Goal: Find specific page/section: Find specific page/section

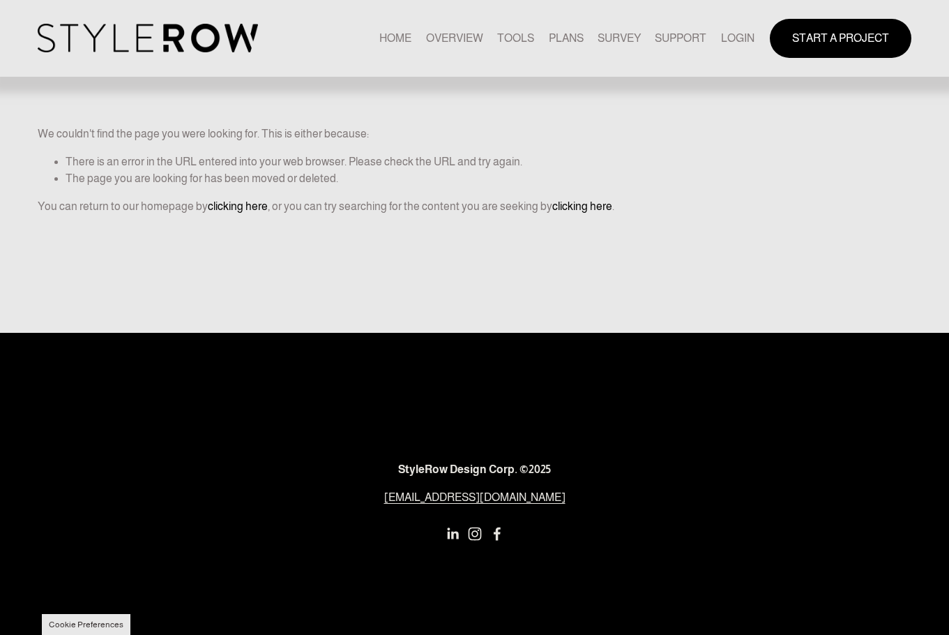
click at [718, 33] on nav "HOME OVERVIEW TOOLS PLANS SURVEY SUPPORT QUESTIONS FEATURED STYLEBOARD RESOURCE…" at bounding box center [566, 38] width 374 height 19
click at [744, 38] on link "LOGIN" at bounding box center [737, 38] width 33 height 19
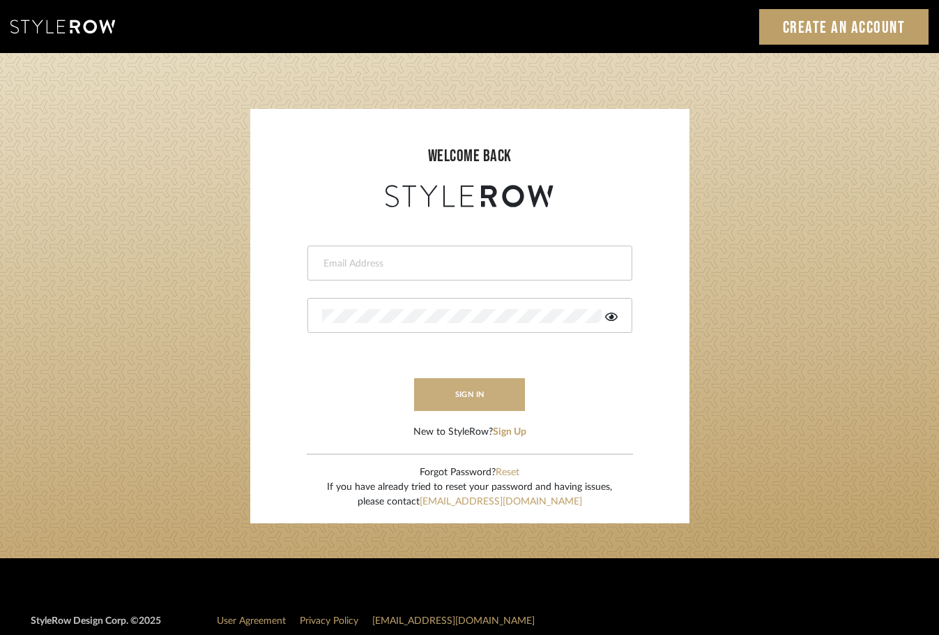
type input "afleener@marikameyer.com"
click at [471, 393] on button "sign in" at bounding box center [470, 394] width 112 height 33
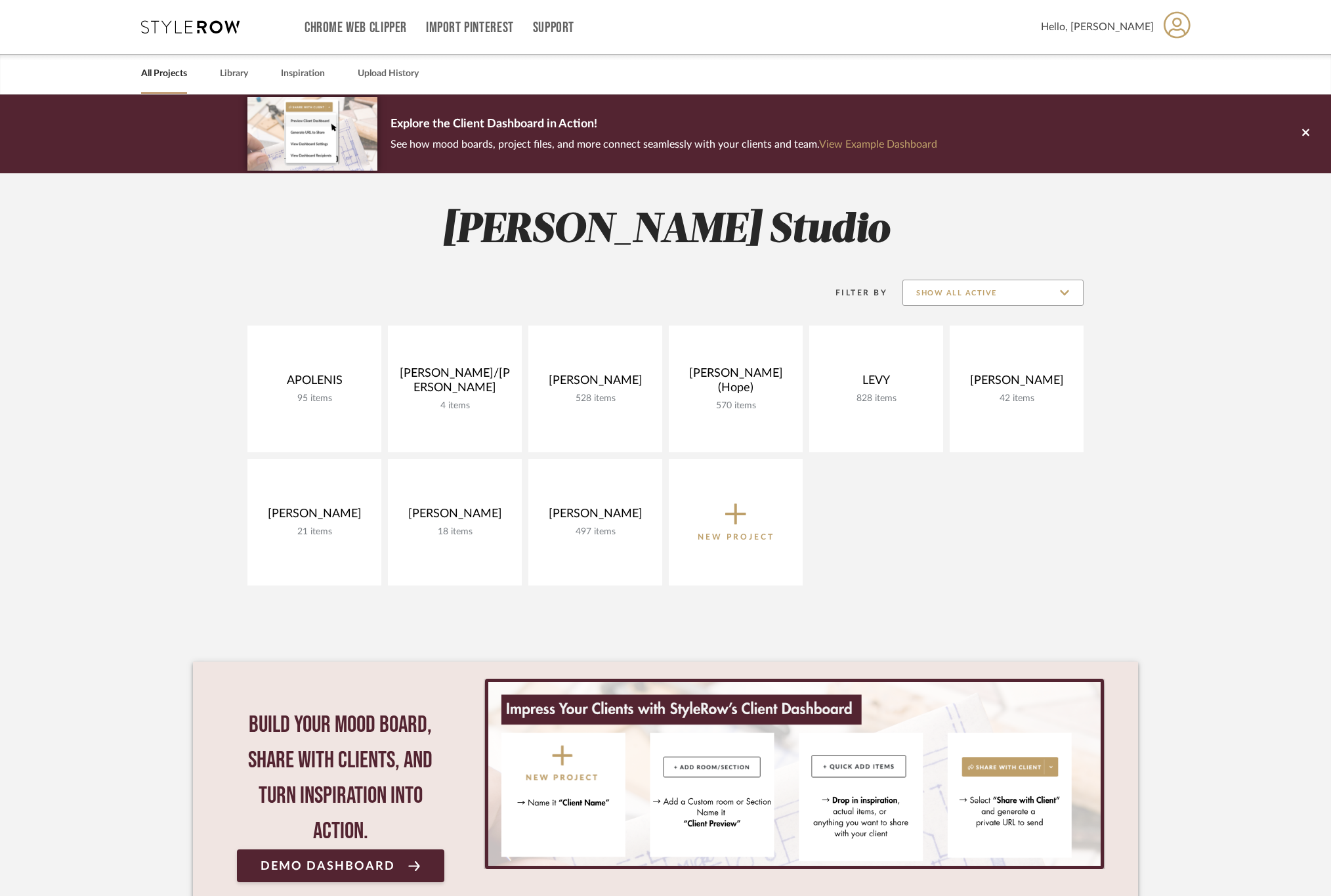
click at [946, 290] on input "Show All Active" at bounding box center [993, 293] width 181 height 26
click at [950, 374] on span "Archived" at bounding box center [993, 388] width 180 height 31
type input "Archived"
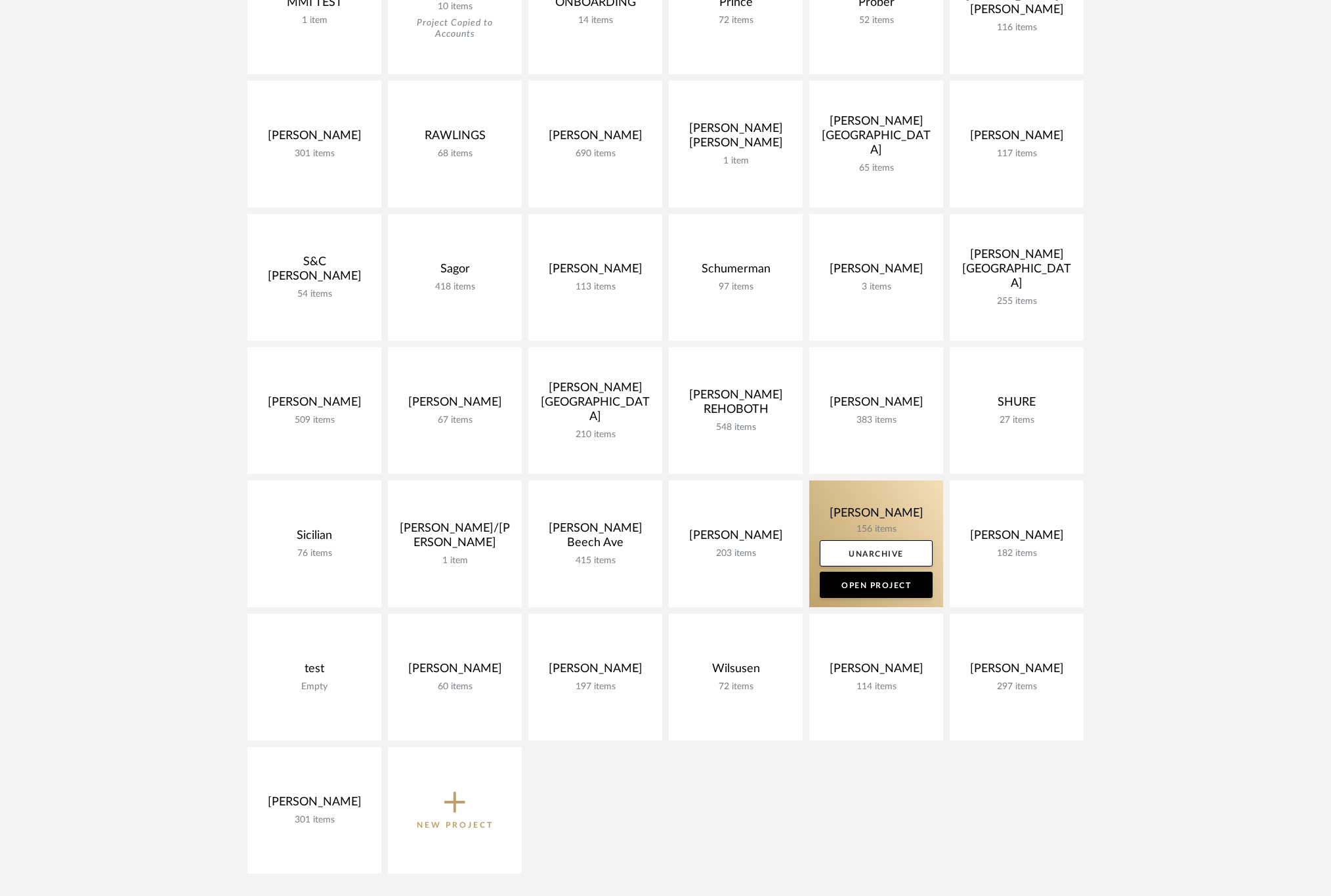
scroll to position [1576, 0]
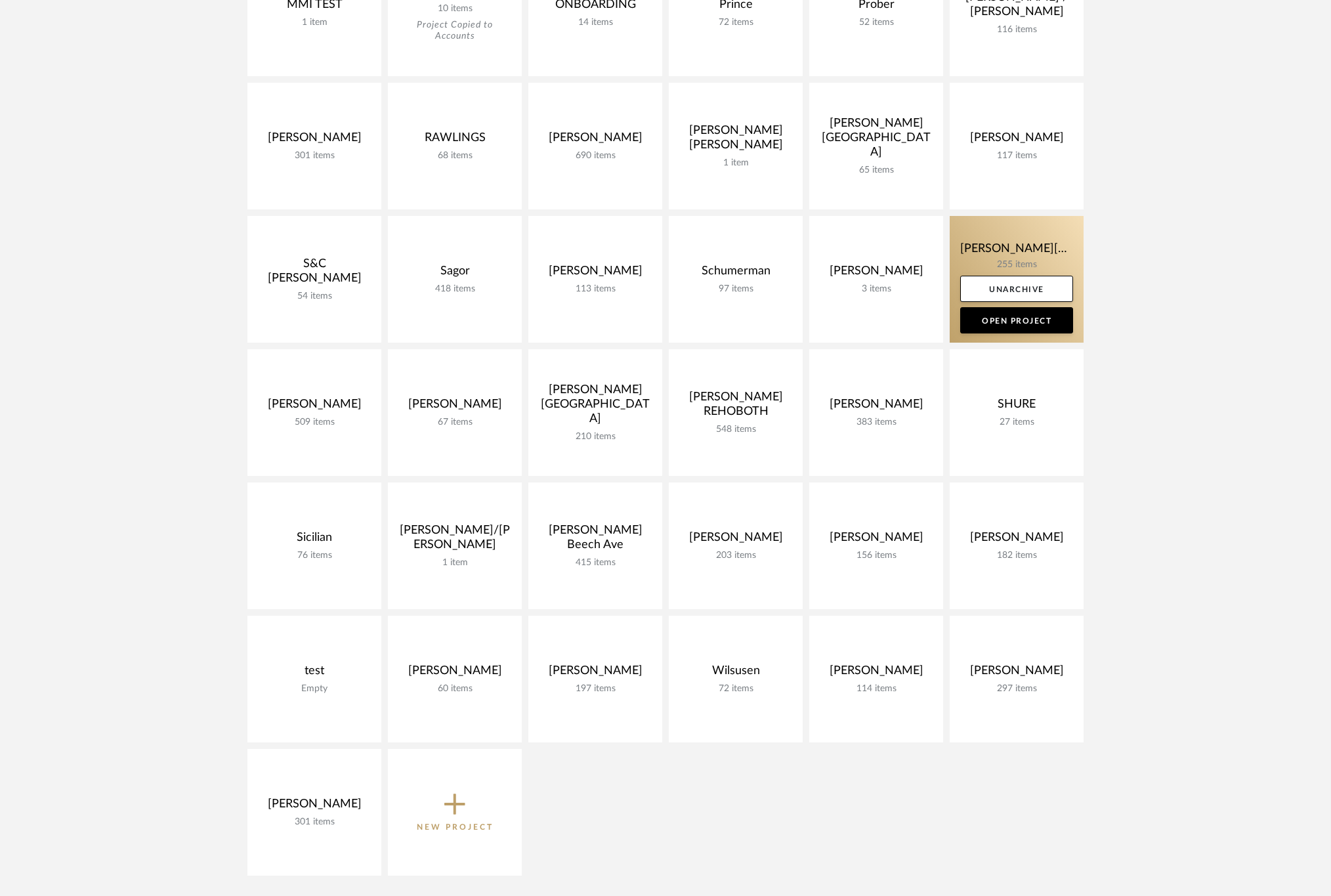
click at [957, 248] on link at bounding box center [1017, 279] width 134 height 127
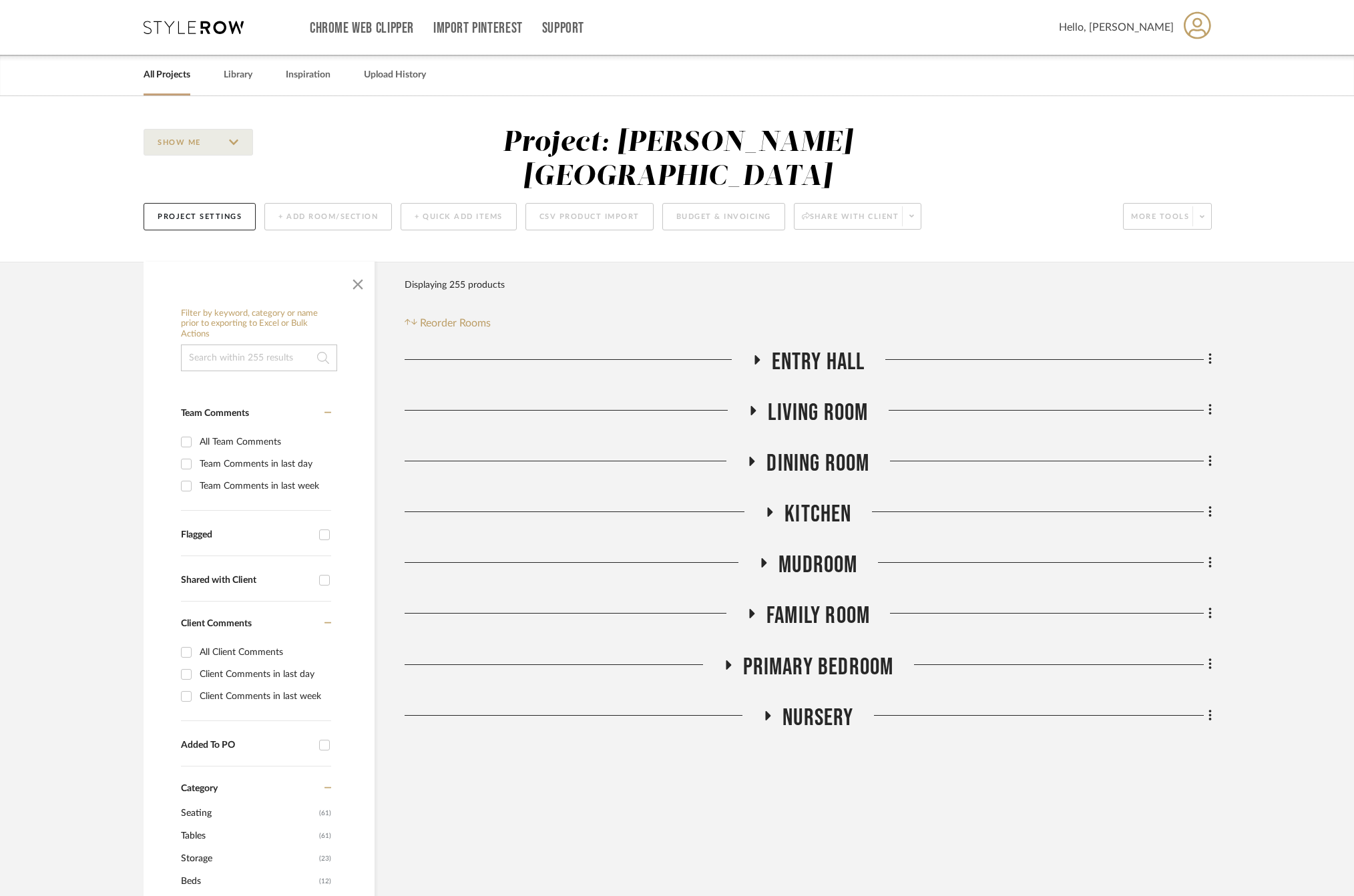
click at [834, 500] on span "Kitchen" at bounding box center [818, 514] width 67 height 29
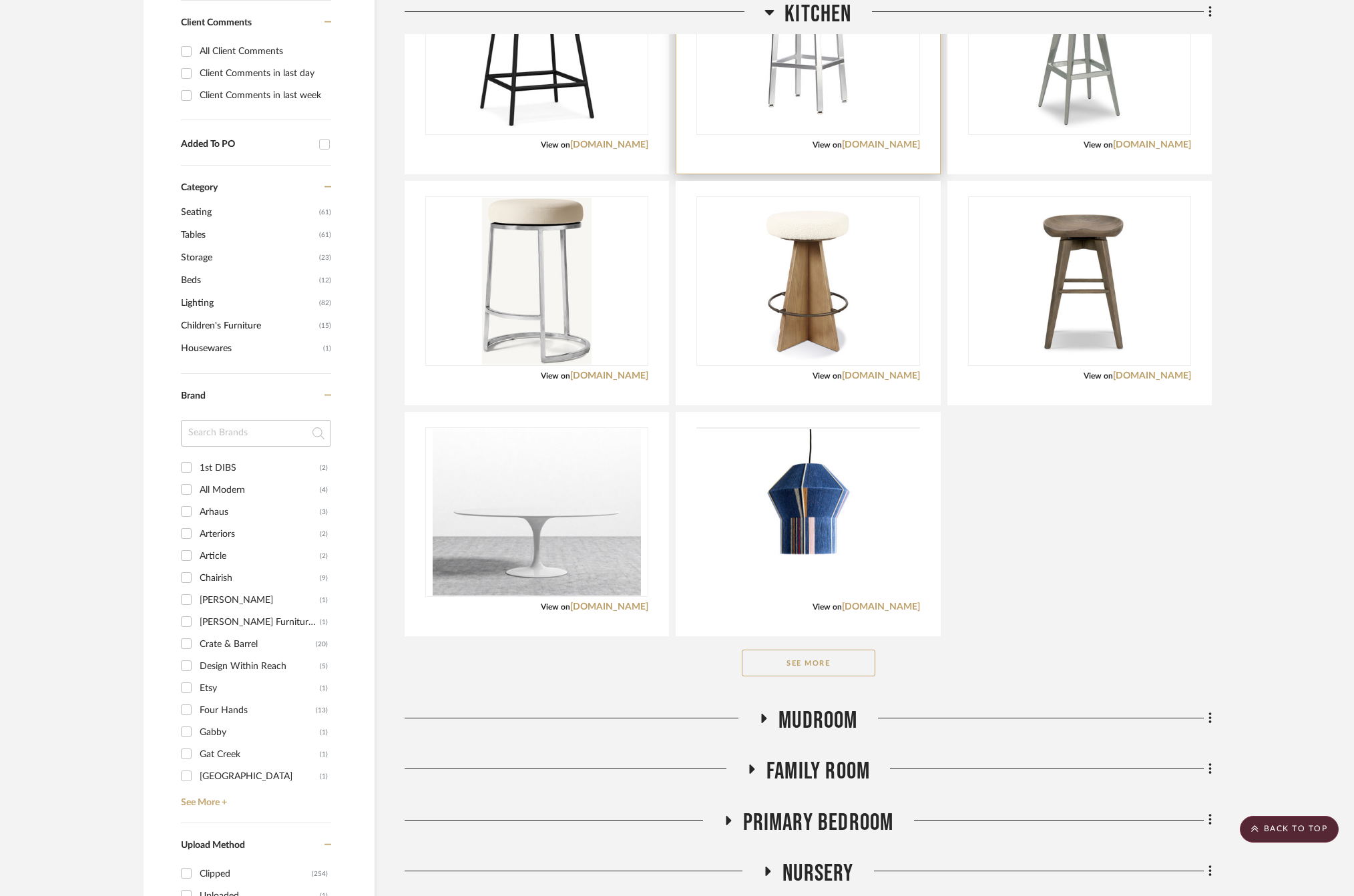
scroll to position [901, 0]
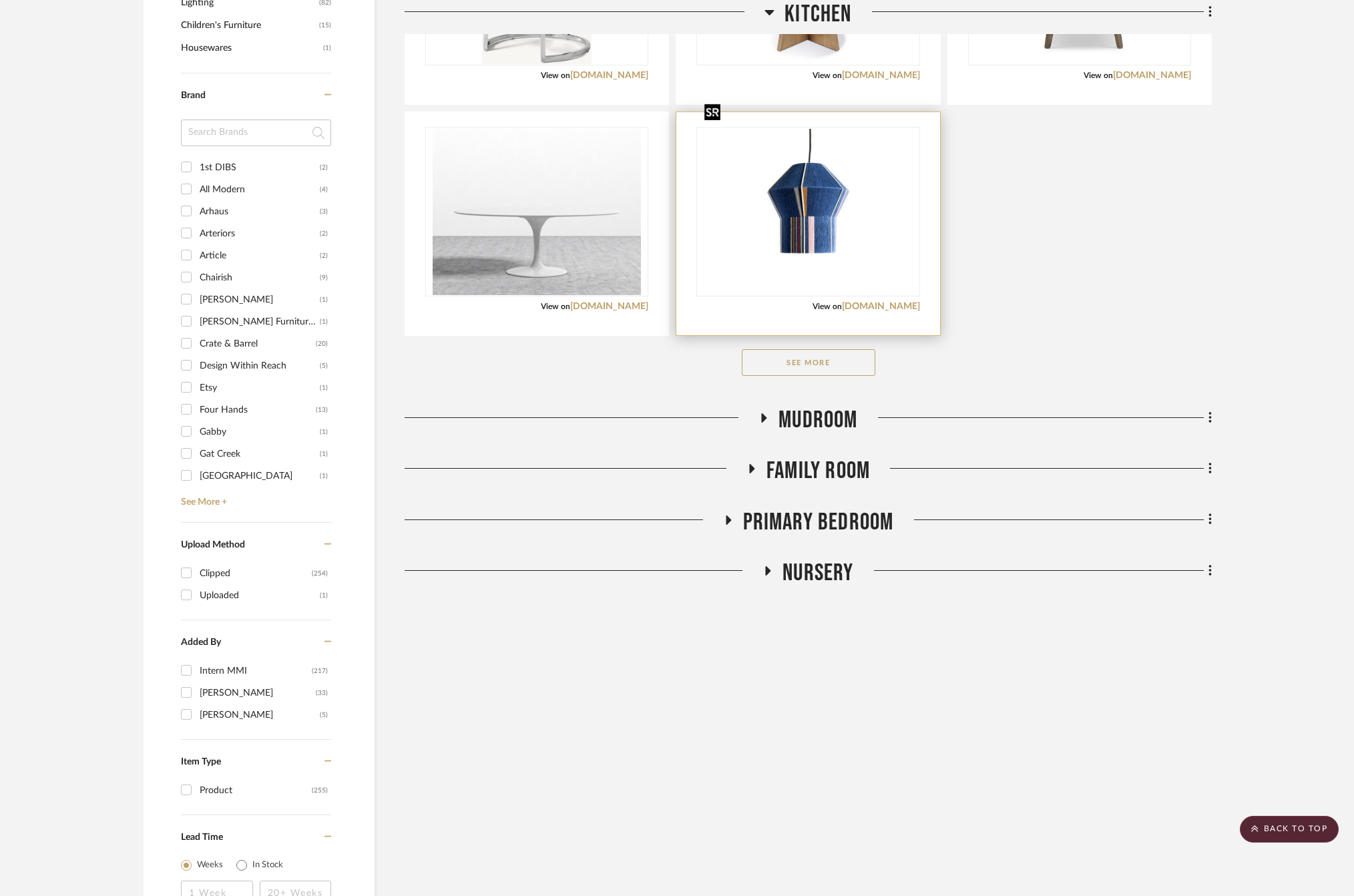
click at [908, 187] on img "0" at bounding box center [808, 212] width 220 height 166
click at [901, 302] on link "[DOMAIN_NAME]" at bounding box center [881, 306] width 79 height 10
click at [835, 349] on button "See More" at bounding box center [808, 363] width 133 height 27
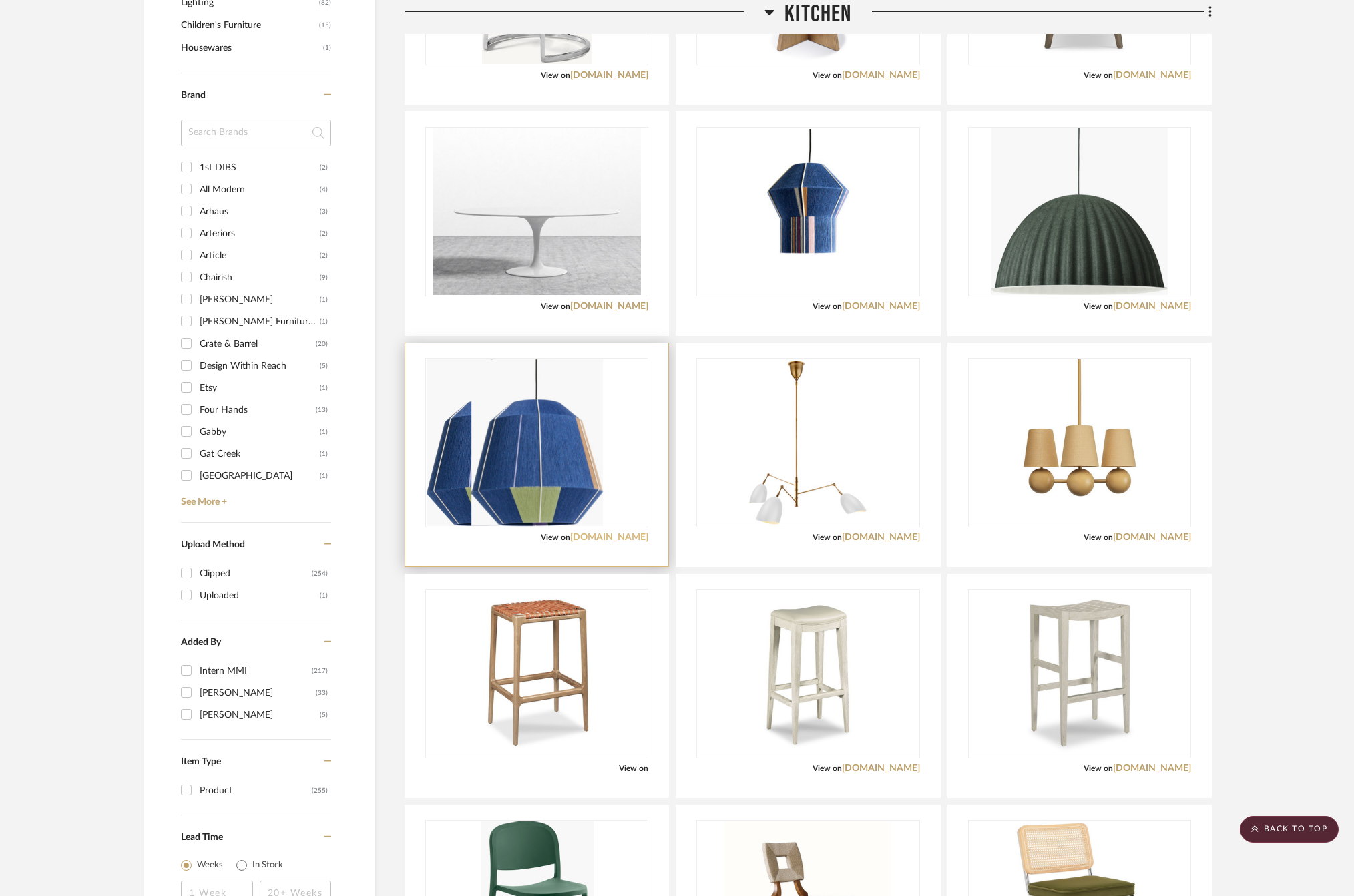
click at [590, 532] on link "[DOMAIN_NAME]" at bounding box center [610, 537] width 79 height 10
